Goal: Information Seeking & Learning: Learn about a topic

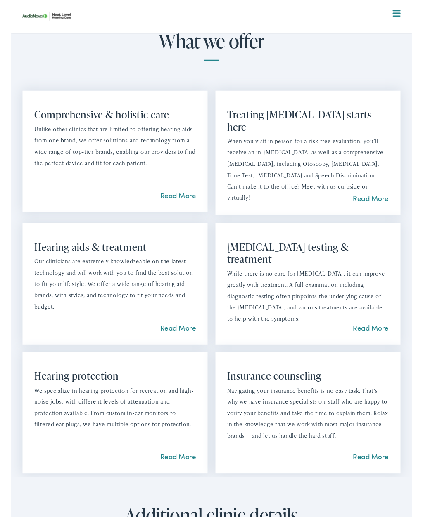
scroll to position [590, 0]
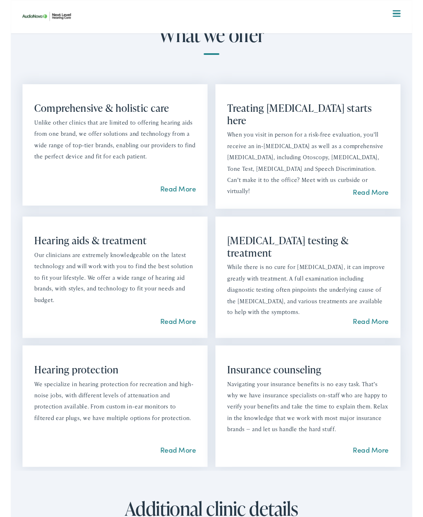
click at [182, 343] on link "Read More" at bounding box center [176, 338] width 38 height 10
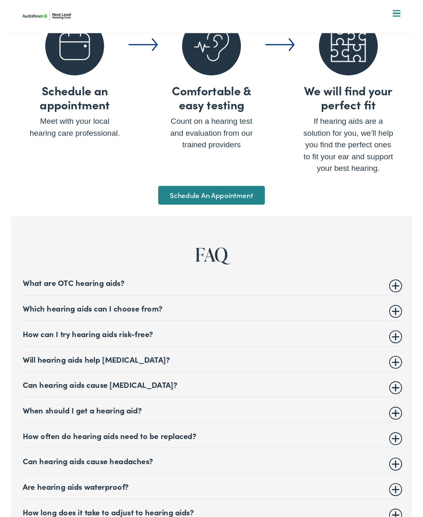
scroll to position [2968, 0]
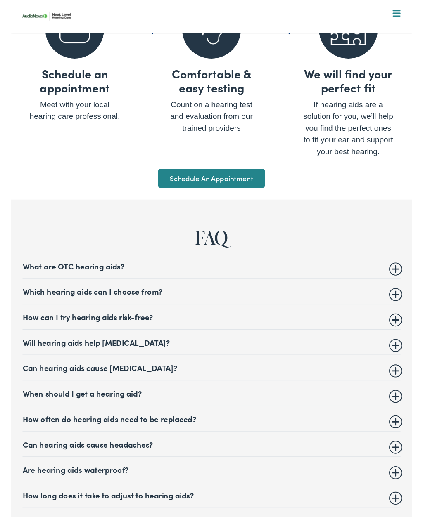
click at [153, 302] on summary "Which hearing aids can I choose from?" at bounding box center [211, 307] width 398 height 10
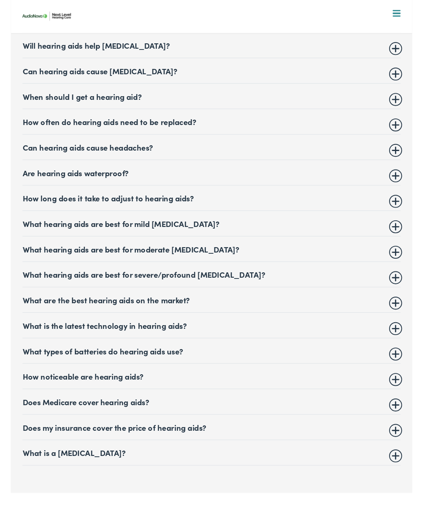
scroll to position [3335, 0]
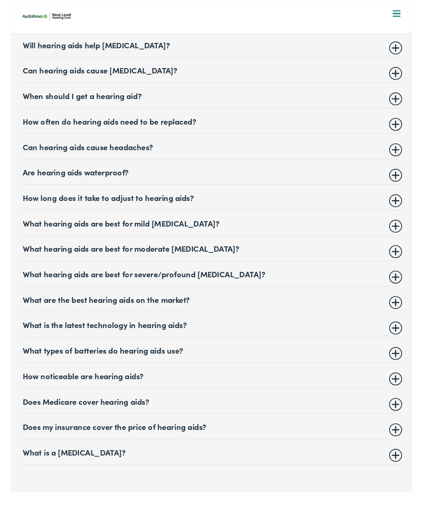
click at [247, 283] on summary "What hearing aids are best for severe/profound [MEDICAL_DATA]?" at bounding box center [211, 288] width 398 height 10
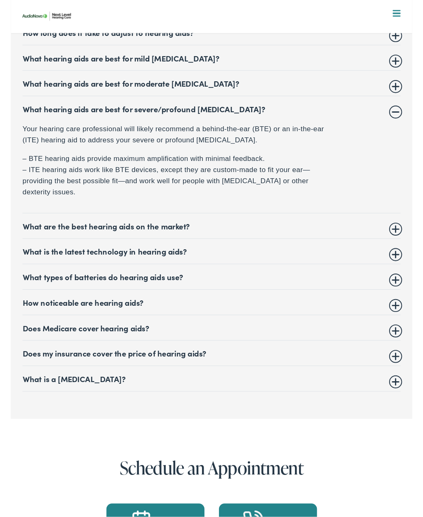
scroll to position [3456, 0]
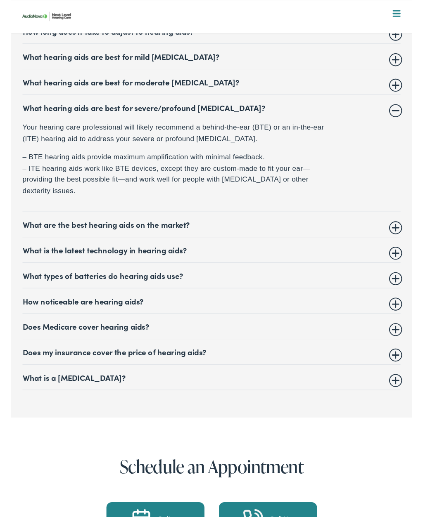
click at [184, 231] on summary "What are the best hearing aids on the market?" at bounding box center [211, 236] width 398 height 10
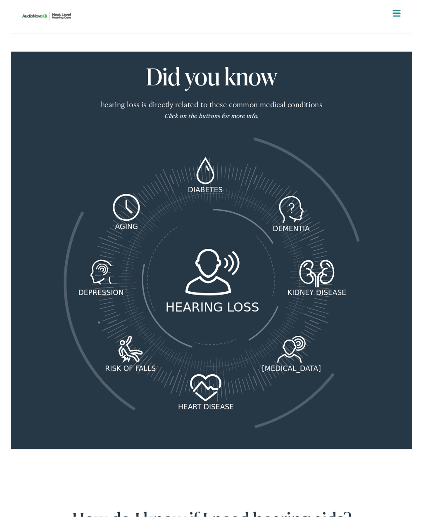
scroll to position [977, 0]
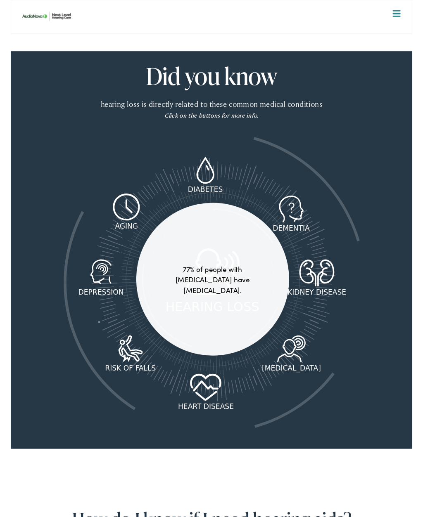
click at [332, 273] on icon at bounding box center [321, 287] width 43 height 29
click at [301, 353] on icon at bounding box center [295, 367] width 38 height 29
click at [214, 394] on icon at bounding box center [206, 408] width 38 height 29
click at [137, 353] on icon at bounding box center [126, 367] width 34 height 29
click at [100, 273] on icon at bounding box center [95, 287] width 35 height 29
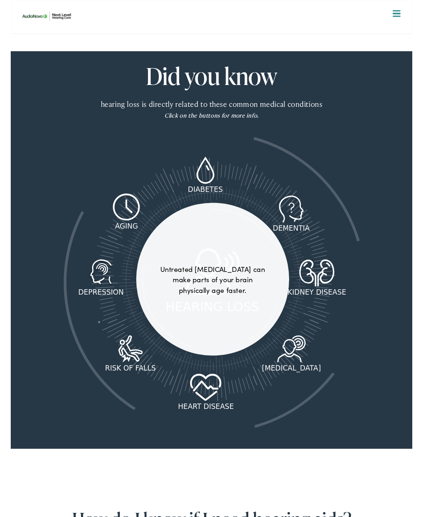
click at [125, 210] on icon at bounding box center [124, 217] width 7 height 14
click at [210, 165] on icon at bounding box center [205, 179] width 22 height 29
click at [298, 206] on icon at bounding box center [295, 220] width 35 height 29
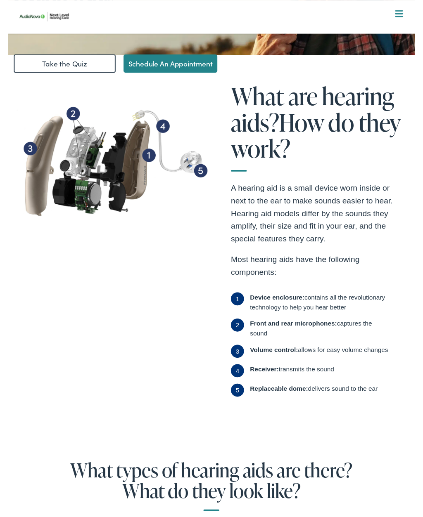
scroll to position [0, 0]
